Goal: Task Accomplishment & Management: Manage account settings

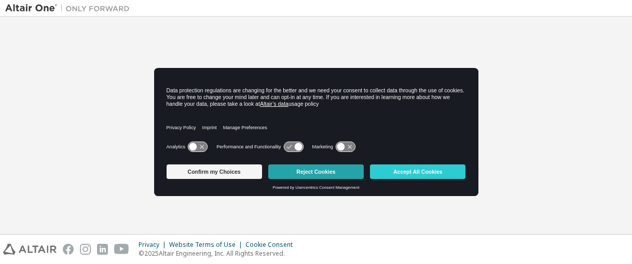
click at [299, 170] on button "Reject Cookies" at bounding box center [315, 171] width 95 height 15
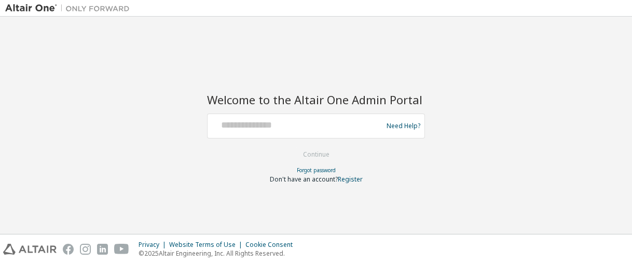
drag, startPoint x: 216, startPoint y: 145, endPoint x: 223, endPoint y: 136, distance: 11.8
click at [216, 146] on div at bounding box center [316, 146] width 218 height 1
click at [224, 136] on div "Need Help?" at bounding box center [316, 126] width 218 height 25
click at [224, 133] on div at bounding box center [297, 126] width 170 height 20
click at [241, 115] on div "Need Help?" at bounding box center [316, 126] width 218 height 25
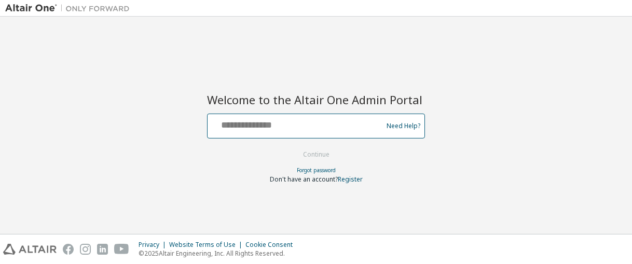
click at [242, 125] on input "text" at bounding box center [297, 123] width 170 height 15
type input "**********"
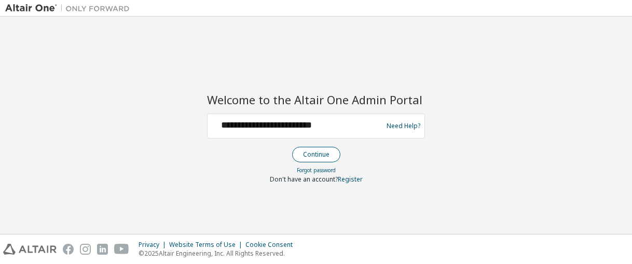
click at [317, 153] on button "Continue" at bounding box center [316, 155] width 48 height 16
